Goal: Task Accomplishment & Management: Manage account settings

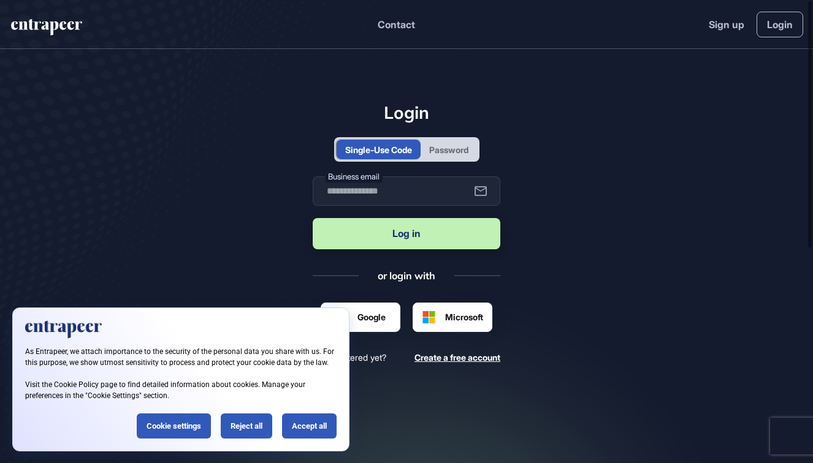
click at [446, 153] on div "Password" at bounding box center [448, 149] width 39 height 13
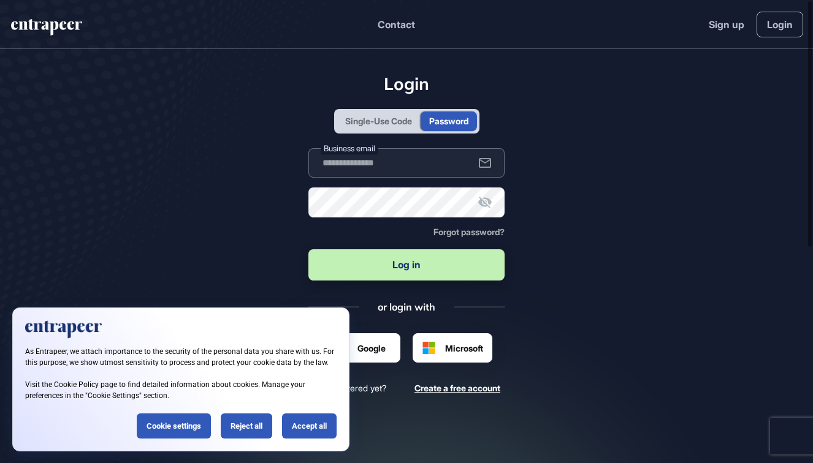
click at [417, 166] on input "text" at bounding box center [406, 162] width 197 height 29
drag, startPoint x: 377, startPoint y: 170, endPoint x: 287, endPoint y: 162, distance: 90.5
click at [287, 162] on main "Login Single-Use Code Password Business email ***** Password Forgot password? L…" at bounding box center [406, 260] width 813 height 422
paste input "**********"
type input "**********"
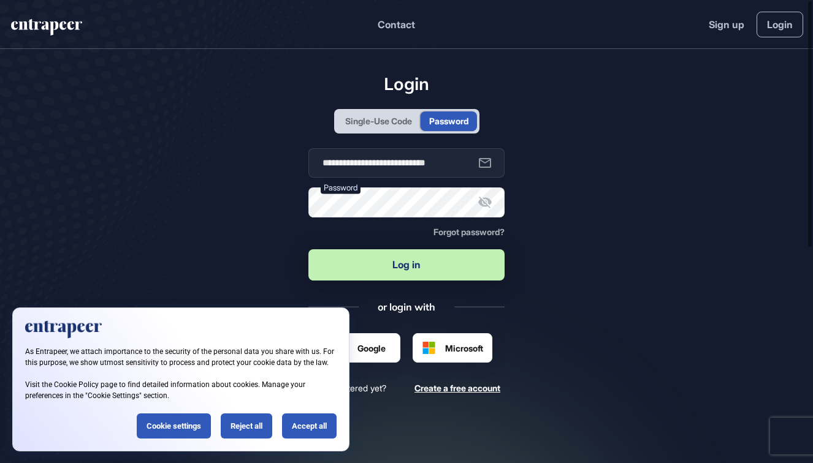
click at [407, 276] on button "Log in" at bounding box center [406, 264] width 197 height 31
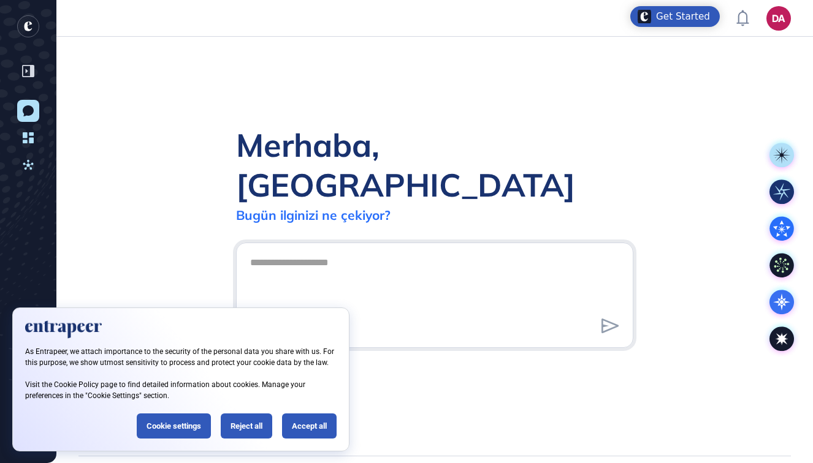
scroll to position [1, 1]
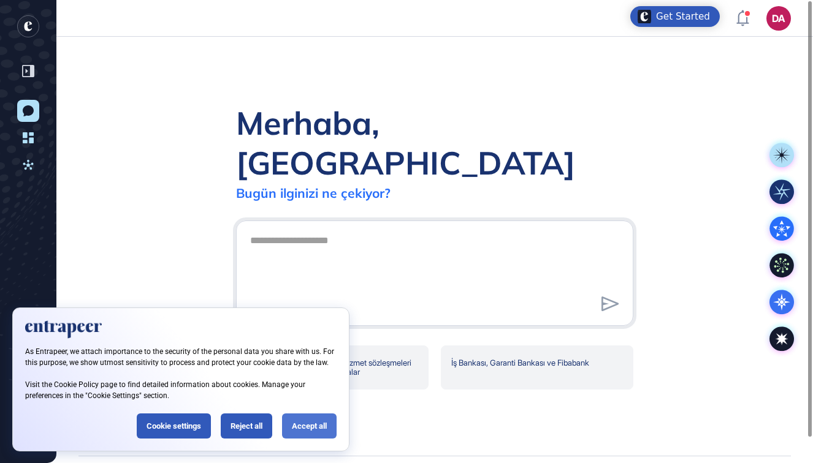
click at [292, 430] on div "Accept all" at bounding box center [309, 426] width 55 height 25
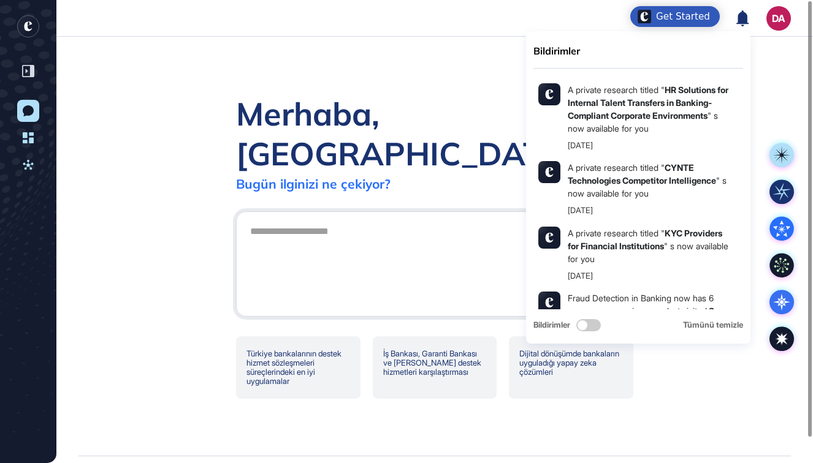
click at [742, 23] on icon at bounding box center [742, 18] width 12 height 16
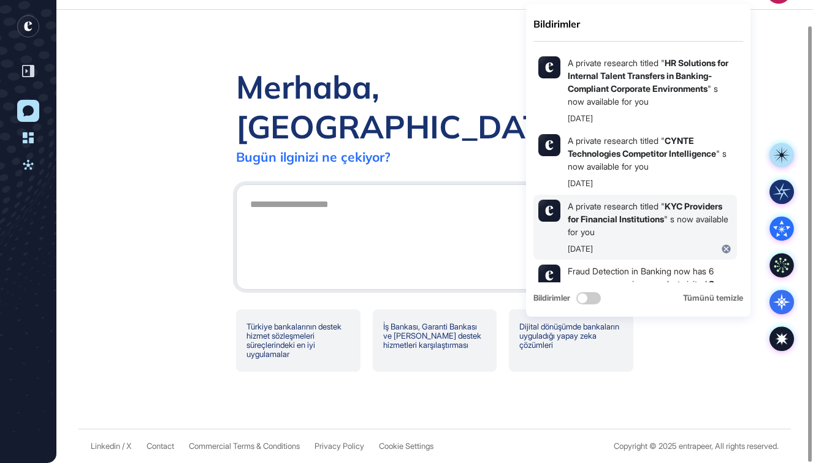
scroll to position [0, 0]
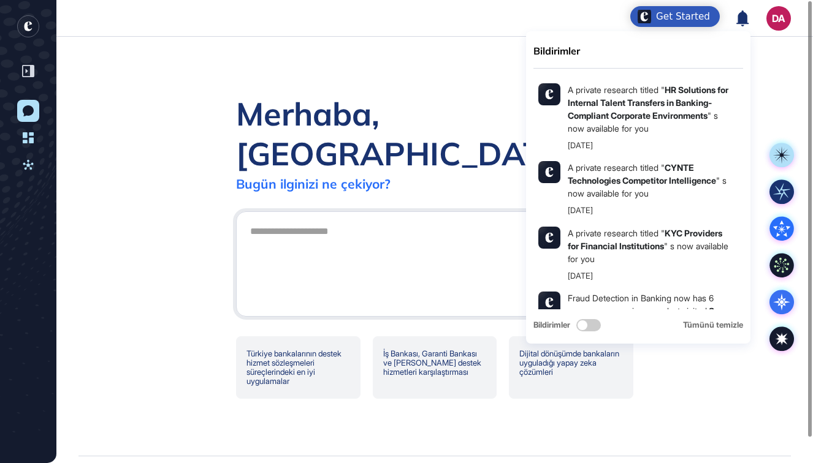
click at [765, 83] on div "Merhaba, Döndü Bugün ilginizi ne çekiyor? Türkiye bankalarının destek hizmet sö…" at bounding box center [434, 246] width 756 height 419
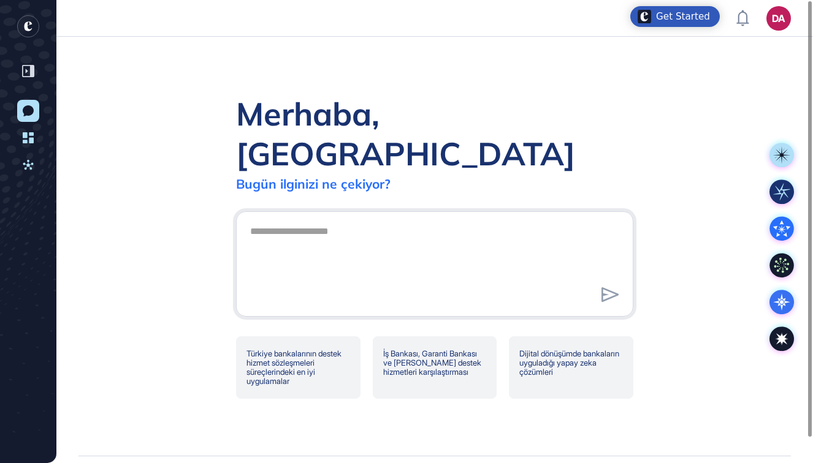
click at [581, 88] on div "Merhaba, Döndü Bugün ilginizi ne çekiyor? Türkiye bankalarının destek hizmet sö…" at bounding box center [434, 246] width 756 height 419
click at [31, 25] on rect "entrapeer-logo" at bounding box center [28, 26] width 22 height 22
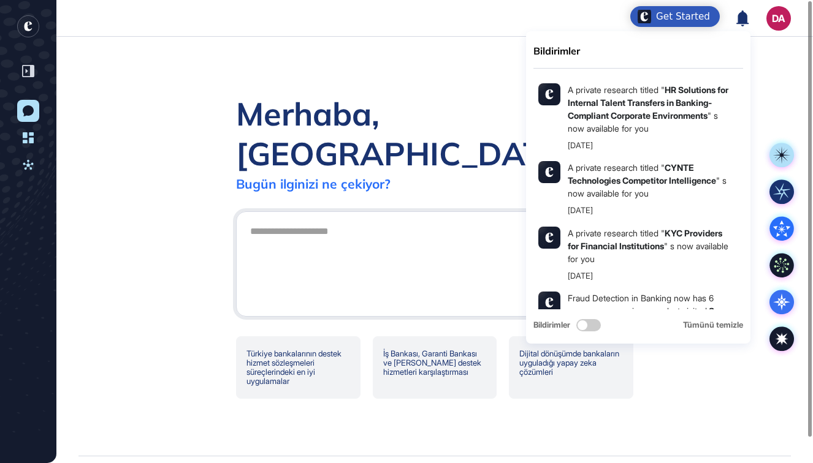
click at [741, 19] on icon at bounding box center [742, 18] width 12 height 16
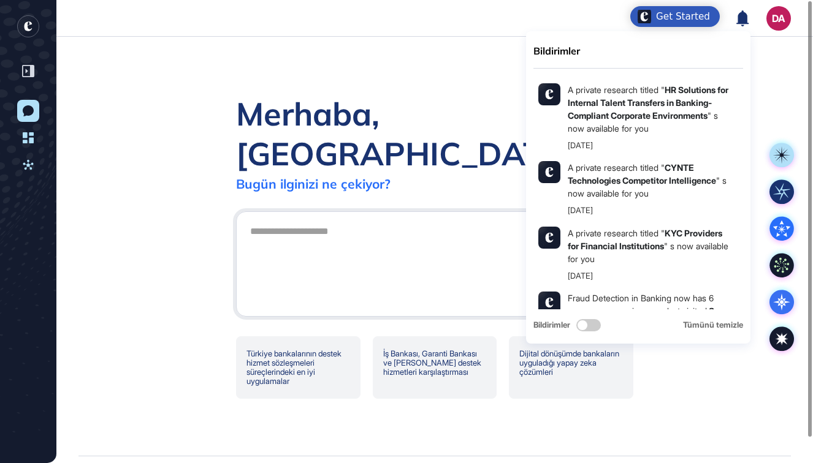
click at [745, 10] on icon at bounding box center [742, 18] width 13 height 16
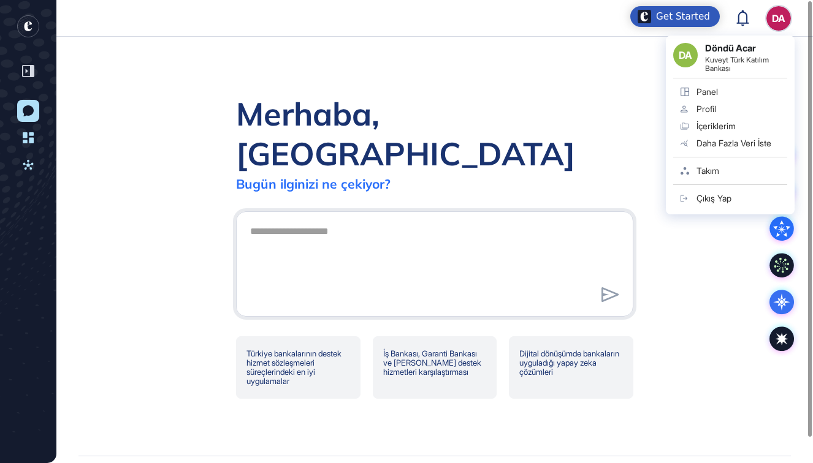
click at [779, 36] on div "DA Döndü Acar Kuveyt Türk Katılım Bankası Panel Profil İçeriklerim Daha Fazla V…" at bounding box center [730, 126] width 129 height 180
click at [729, 129] on div "İçeriklerim" at bounding box center [715, 126] width 39 height 10
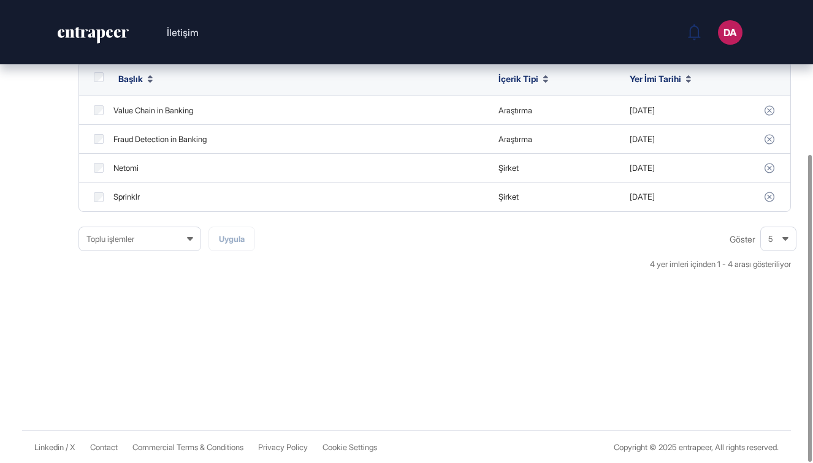
scroll to position [128, 0]
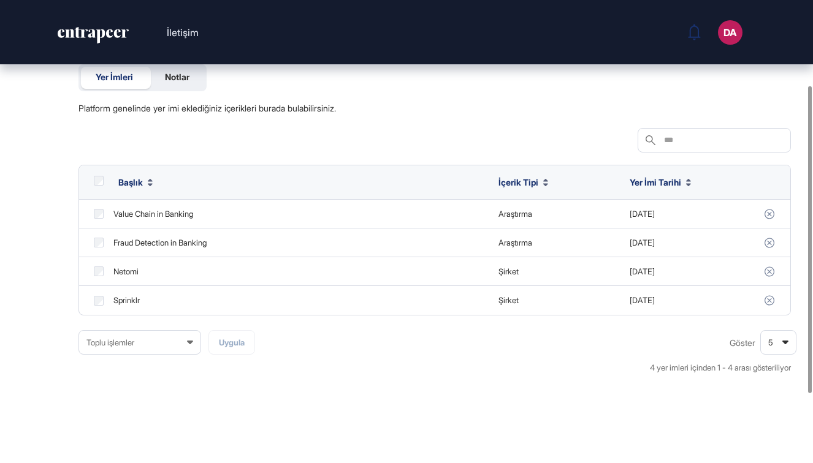
click at [775, 338] on span "5" at bounding box center [772, 343] width 9 height 34
click at [777, 310] on div "100" at bounding box center [779, 318] width 35 height 22
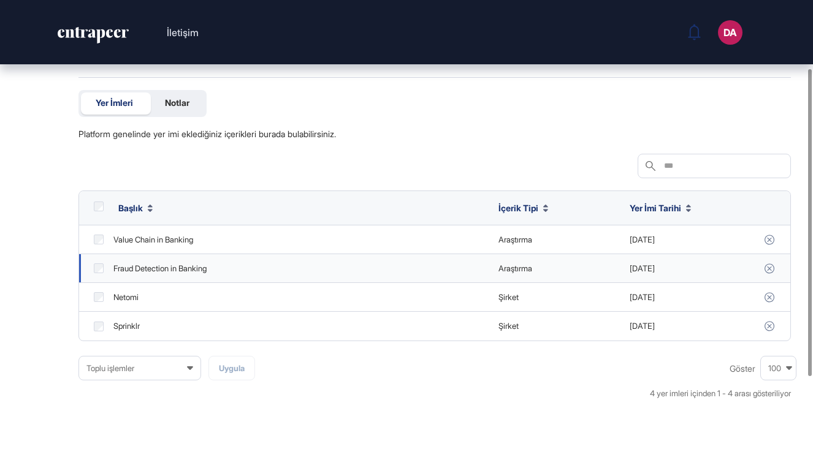
scroll to position [3, 0]
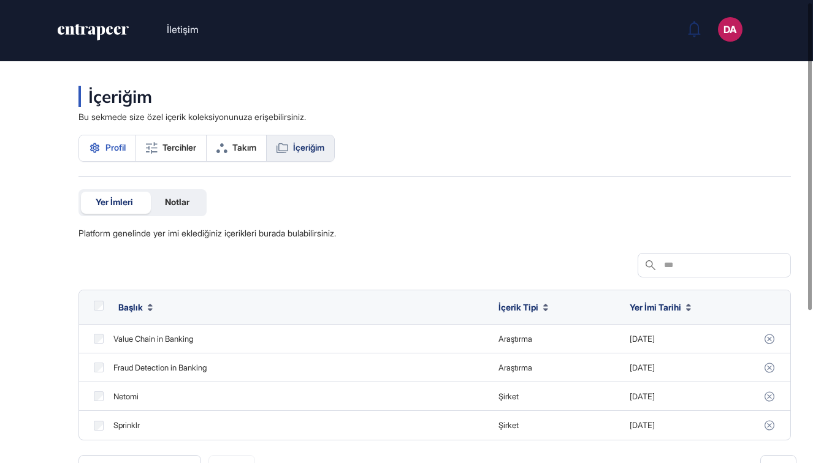
click at [110, 146] on span "Profil" at bounding box center [115, 148] width 20 height 10
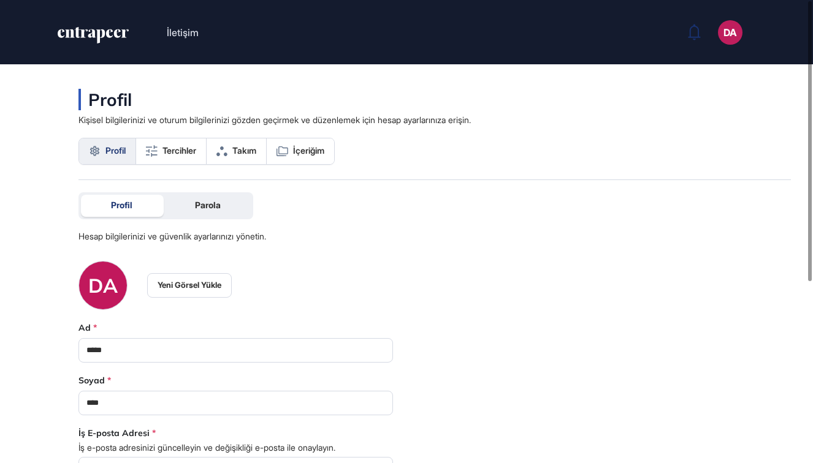
click at [107, 34] on icon "entrapeer-logo" at bounding box center [89, 33] width 63 height 9
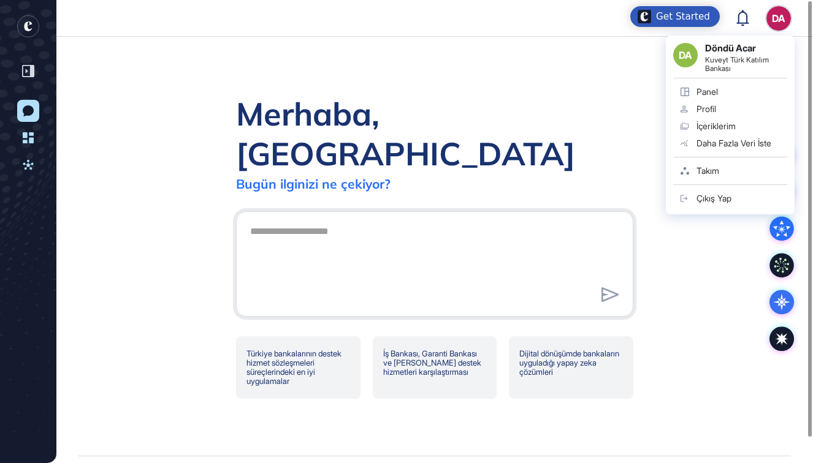
click at [716, 123] on div "İçeriklerim" at bounding box center [715, 126] width 39 height 10
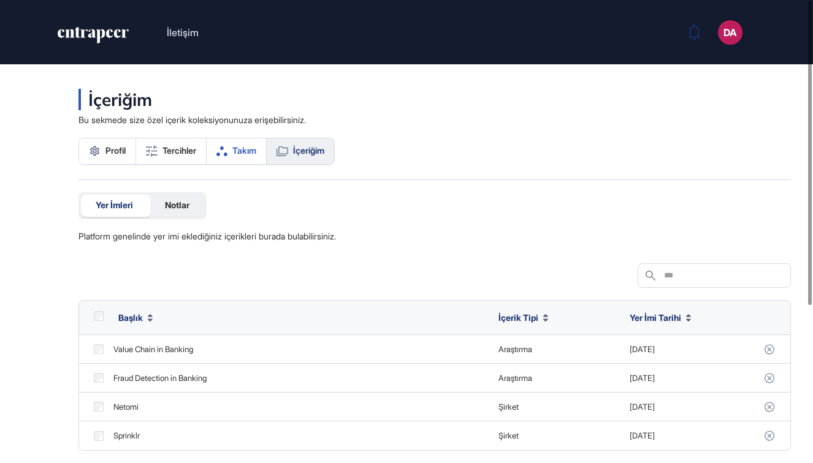
click at [240, 155] on span "Takım" at bounding box center [244, 151] width 24 height 10
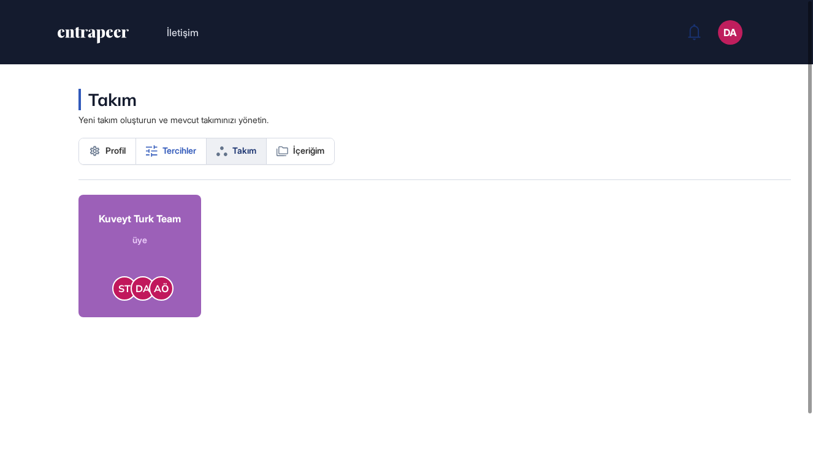
click at [177, 156] on link "Tercihler" at bounding box center [171, 152] width 70 height 26
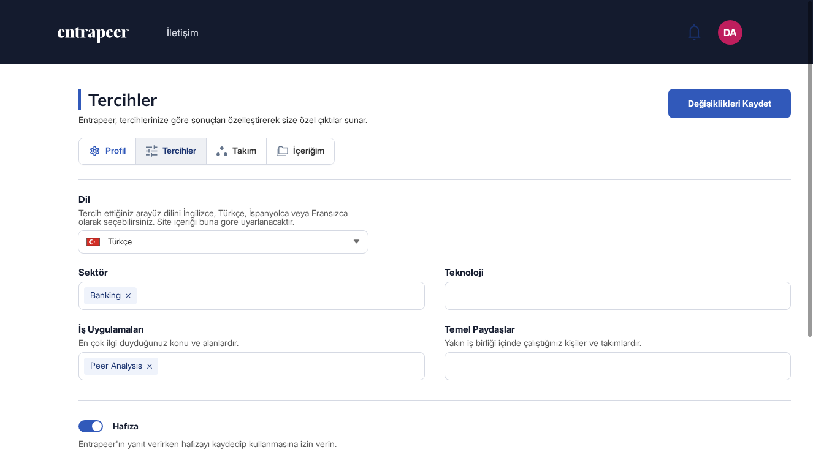
click at [112, 152] on span "Profil" at bounding box center [115, 151] width 20 height 10
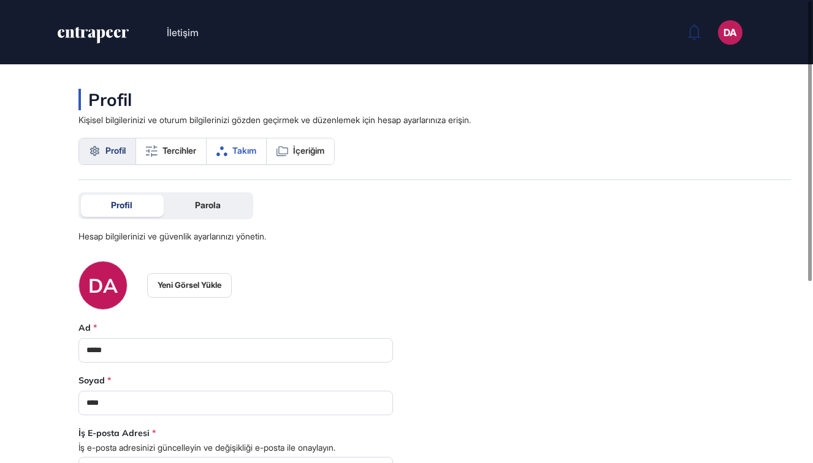
click at [235, 150] on link "Takım" at bounding box center [237, 152] width 60 height 26
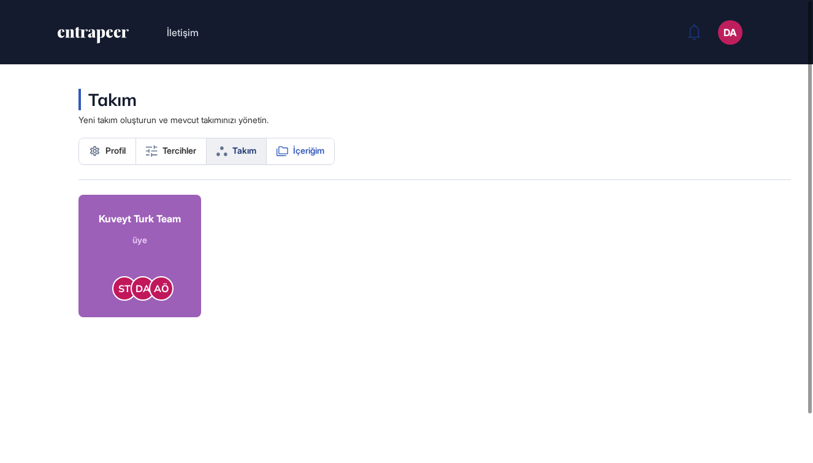
click at [314, 150] on span "İçeriğim" at bounding box center [308, 151] width 31 height 10
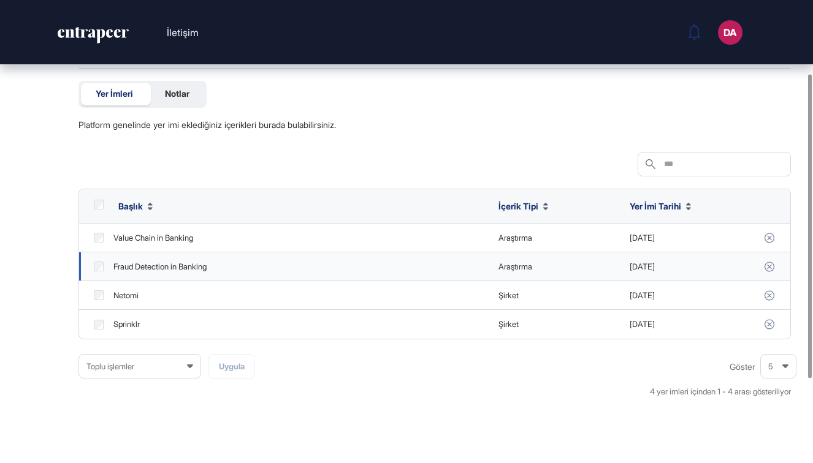
scroll to position [88, 0]
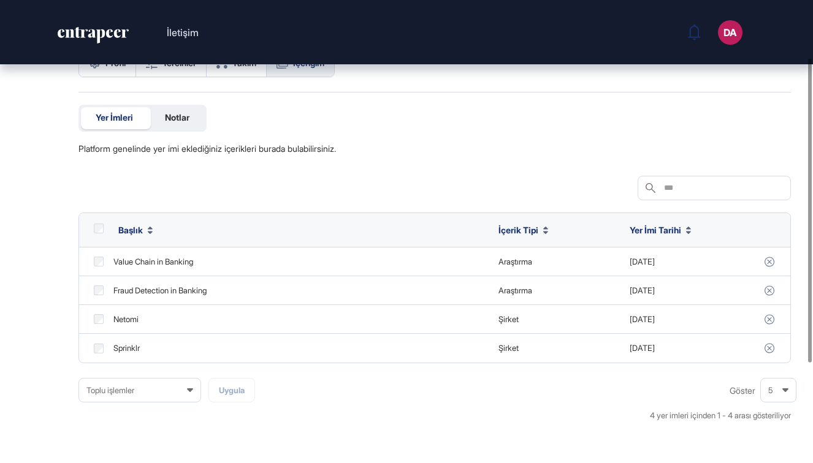
click at [201, 113] on div "Notlar" at bounding box center [177, 118] width 54 height 22
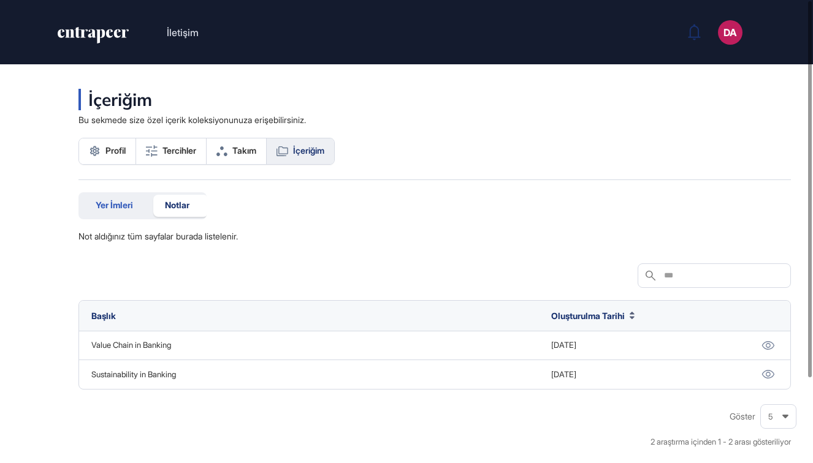
click at [126, 215] on div "Yer İmleri" at bounding box center [114, 206] width 67 height 22
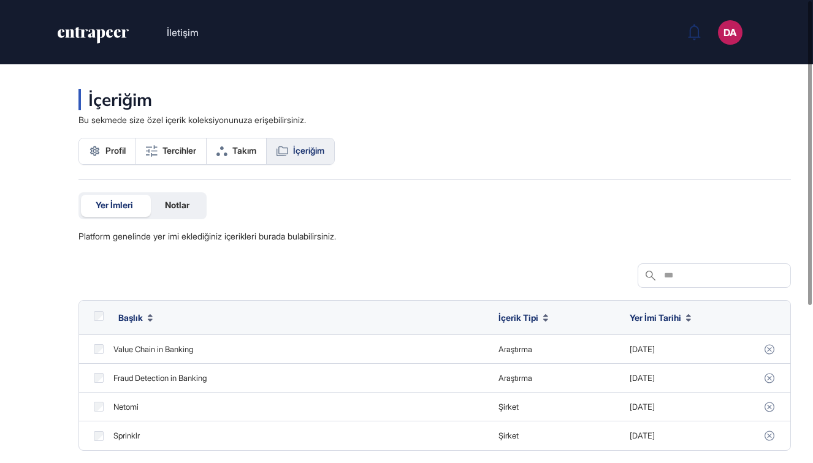
click at [98, 36] on icon "entrapeer-logo" at bounding box center [100, 36] width 9 height 14
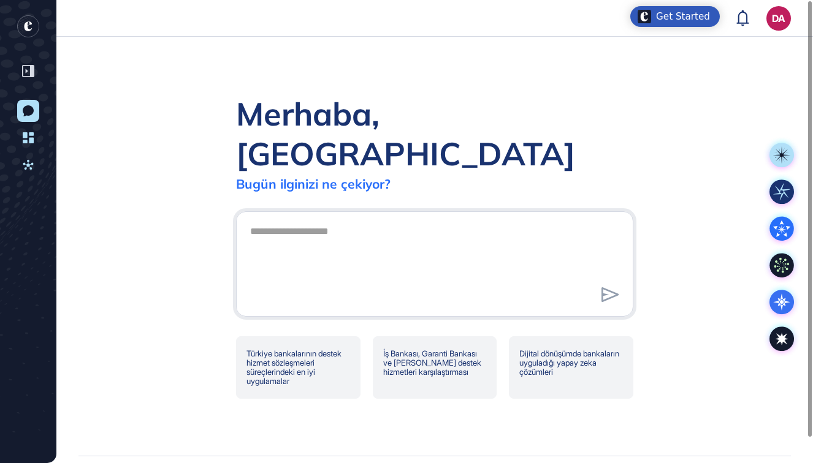
click at [679, 13] on div "Get Started" at bounding box center [683, 16] width 54 height 12
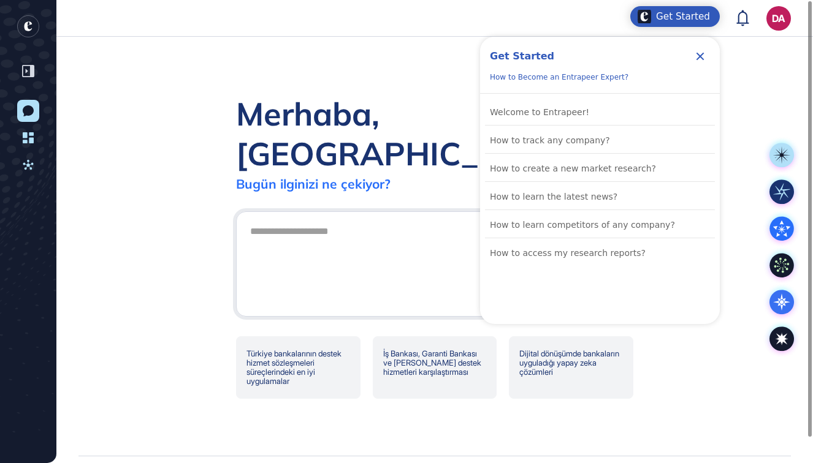
click at [754, 86] on div "Merhaba, Döndü Bugün ilginizi ne çekiyor? Türkiye bankalarının destek hizmet sö…" at bounding box center [434, 246] width 756 height 419
click at [741, 21] on icon at bounding box center [742, 18] width 12 height 16
click at [701, 52] on icon "Close Checklist" at bounding box center [700, 56] width 15 height 15
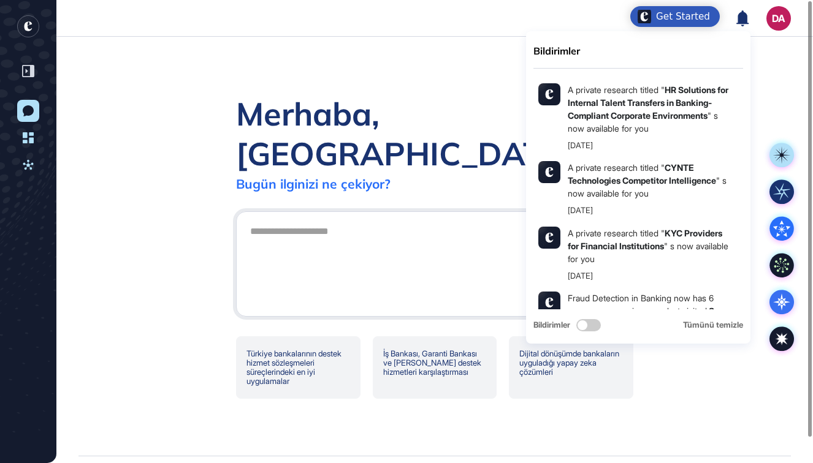
click at [690, 401] on div "Merhaba, Döndü Bugün ilginizi ne çekiyor? Türkiye bankalarının destek hizmet sö…" at bounding box center [434, 246] width 756 height 419
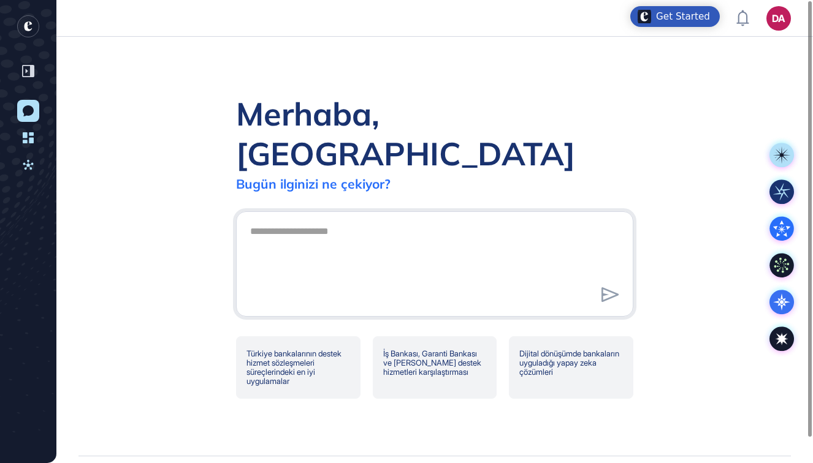
click at [706, 397] on div "Merhaba, Döndü Bugün ilginizi ne çekiyor? Türkiye bankalarının destek hizmet sö…" at bounding box center [434, 246] width 756 height 419
